Goal: Navigation & Orientation: Find specific page/section

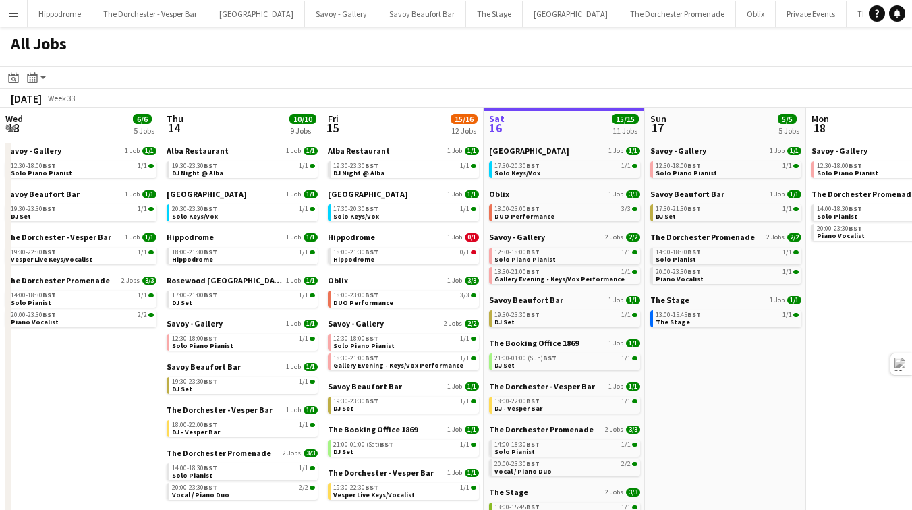
scroll to position [0, 322]
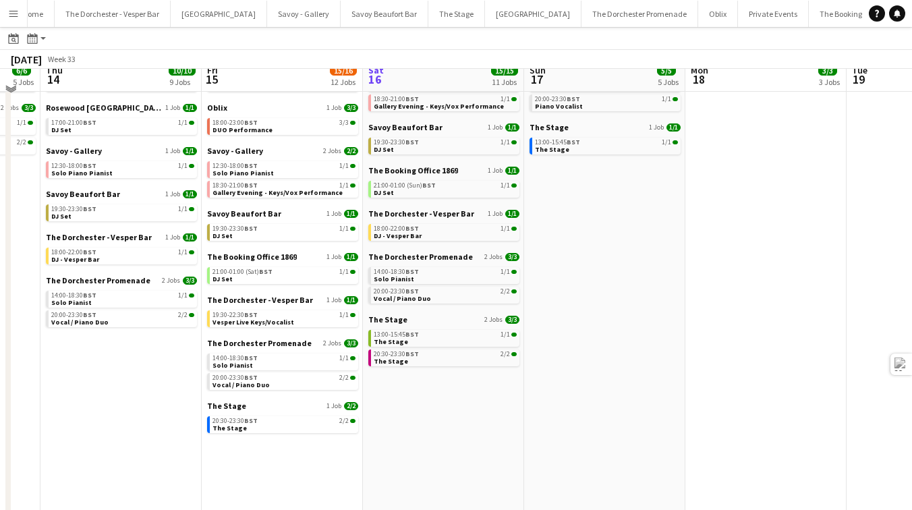
scroll to position [160, 0]
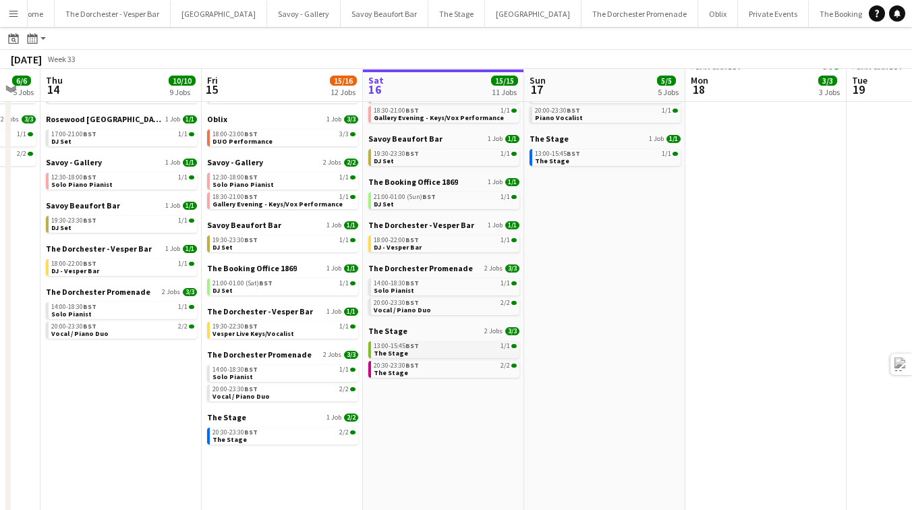
click at [432, 351] on link "13:00-15:45 BST 1/1 The Stage" at bounding box center [445, 349] width 143 height 16
